Goal: Task Accomplishment & Management: Manage account settings

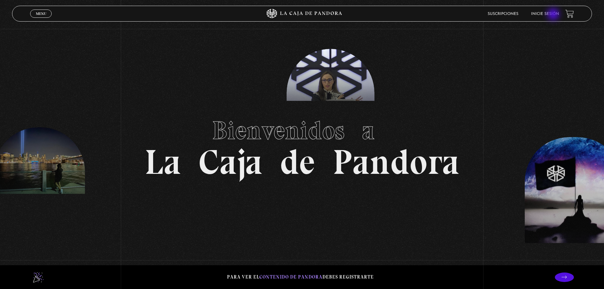
click at [554, 15] on link "Inicie sesión" at bounding box center [545, 14] width 28 height 4
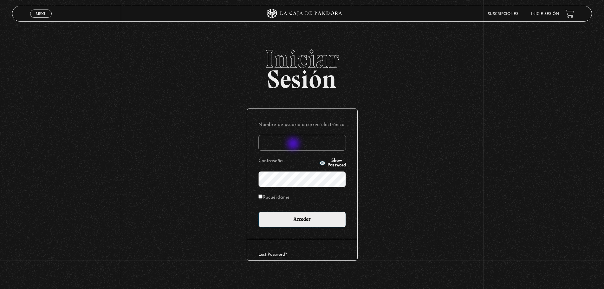
click at [283, 142] on input "Nombre de usuario o correo electrónico" at bounding box center [301, 143] width 87 height 16
type input "[EMAIL_ADDRESS][DOMAIN_NAME]"
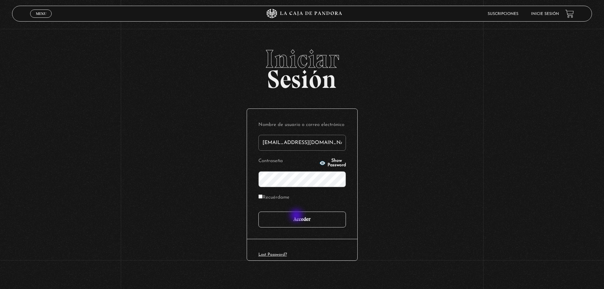
click at [298, 218] on input "Acceder" at bounding box center [301, 219] width 87 height 16
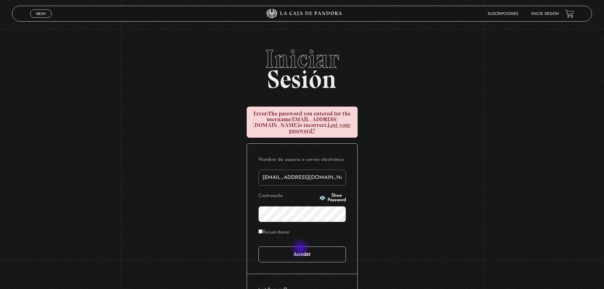
click at [301, 249] on input "Acceder" at bounding box center [301, 254] width 87 height 16
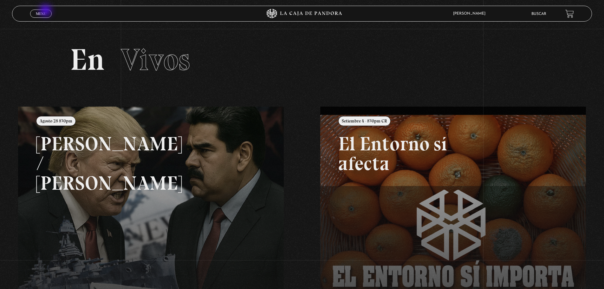
click at [46, 12] on span "Menu" at bounding box center [41, 14] width 10 height 4
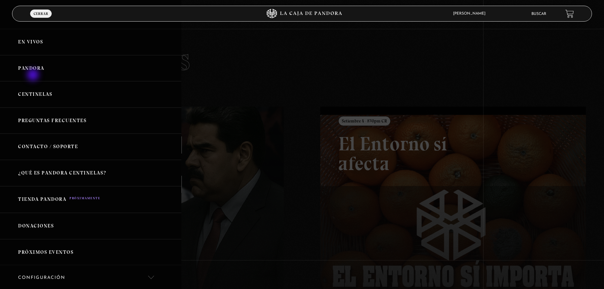
click at [33, 71] on link "Pandora" at bounding box center [90, 68] width 181 height 26
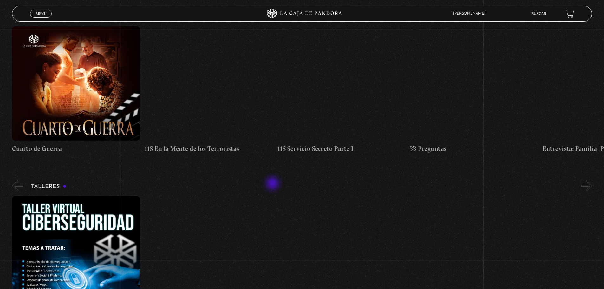
scroll to position [63, 0]
